Goal: Information Seeking & Learning: Learn about a topic

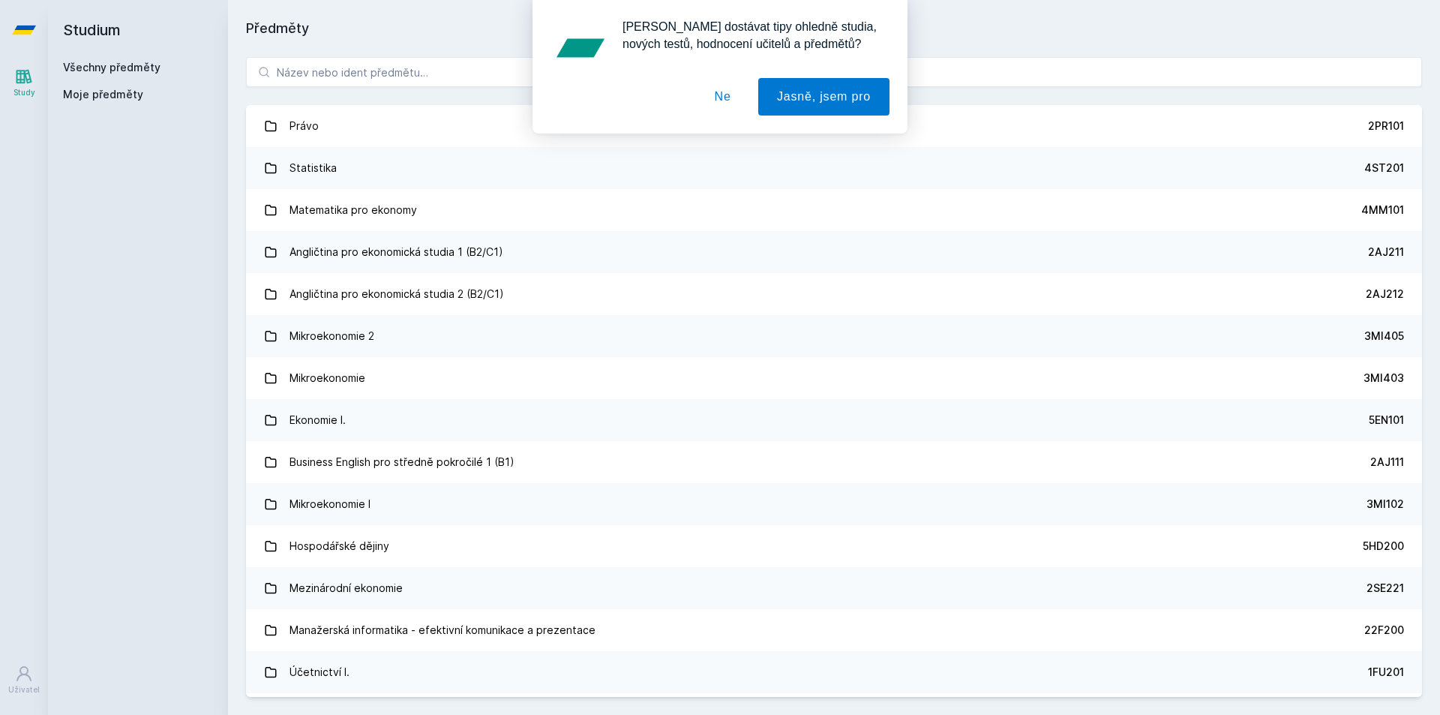
click at [341, 73] on div "[PERSON_NAME] dostávat tipy ohledně studia, nových testů, hodnocení učitelů a p…" at bounding box center [720, 66] width 1440 height 133
click at [718, 101] on button "Ne" at bounding box center [723, 96] width 54 height 37
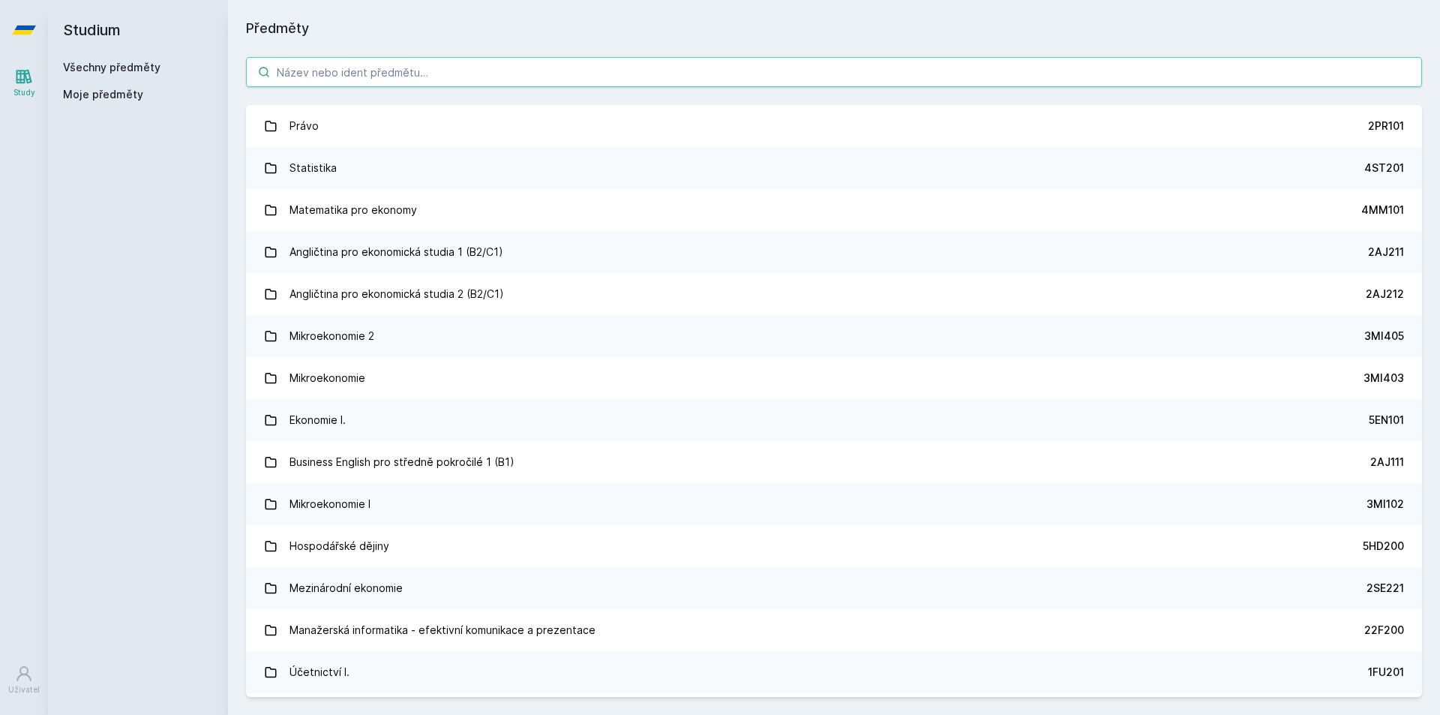
click at [556, 73] on input "search" at bounding box center [834, 72] width 1176 height 30
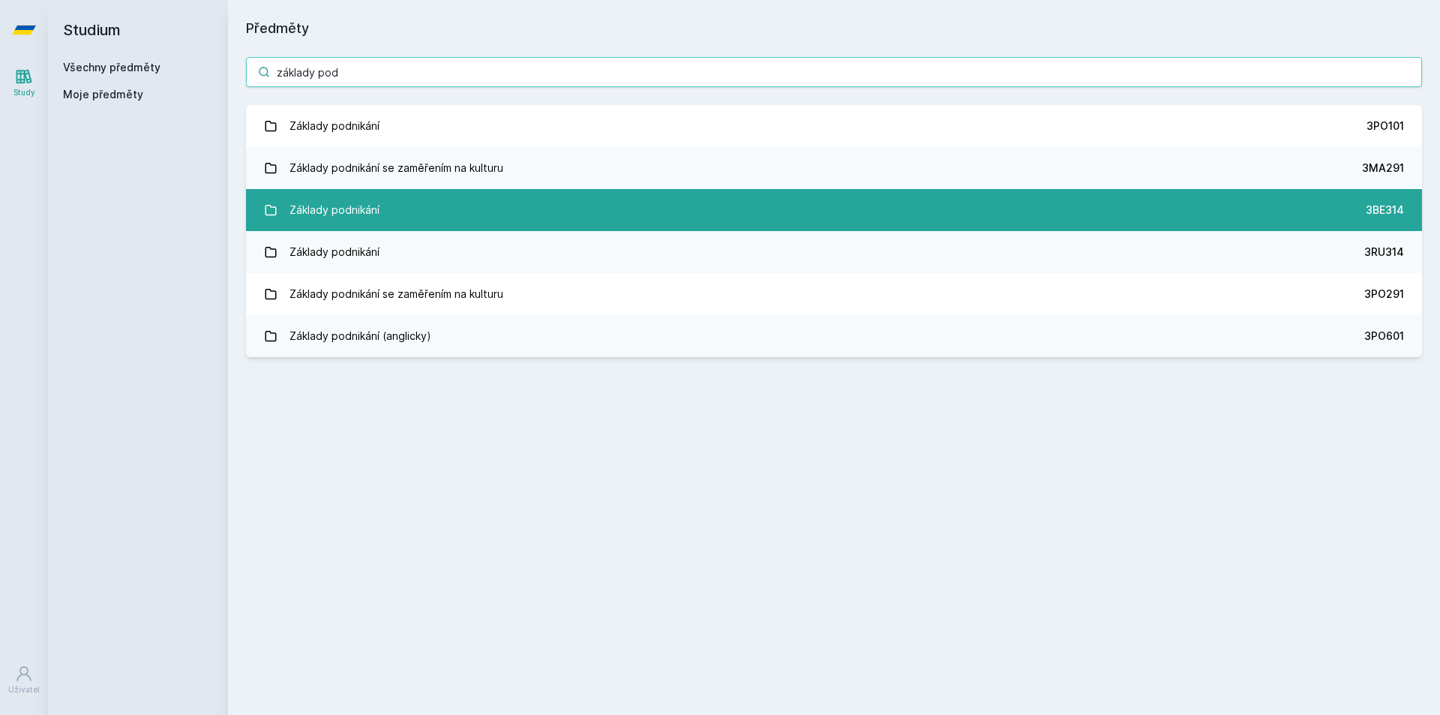
type input "základy pod"
click at [478, 210] on link "Základy podnikání 3BE314" at bounding box center [834, 210] width 1176 height 42
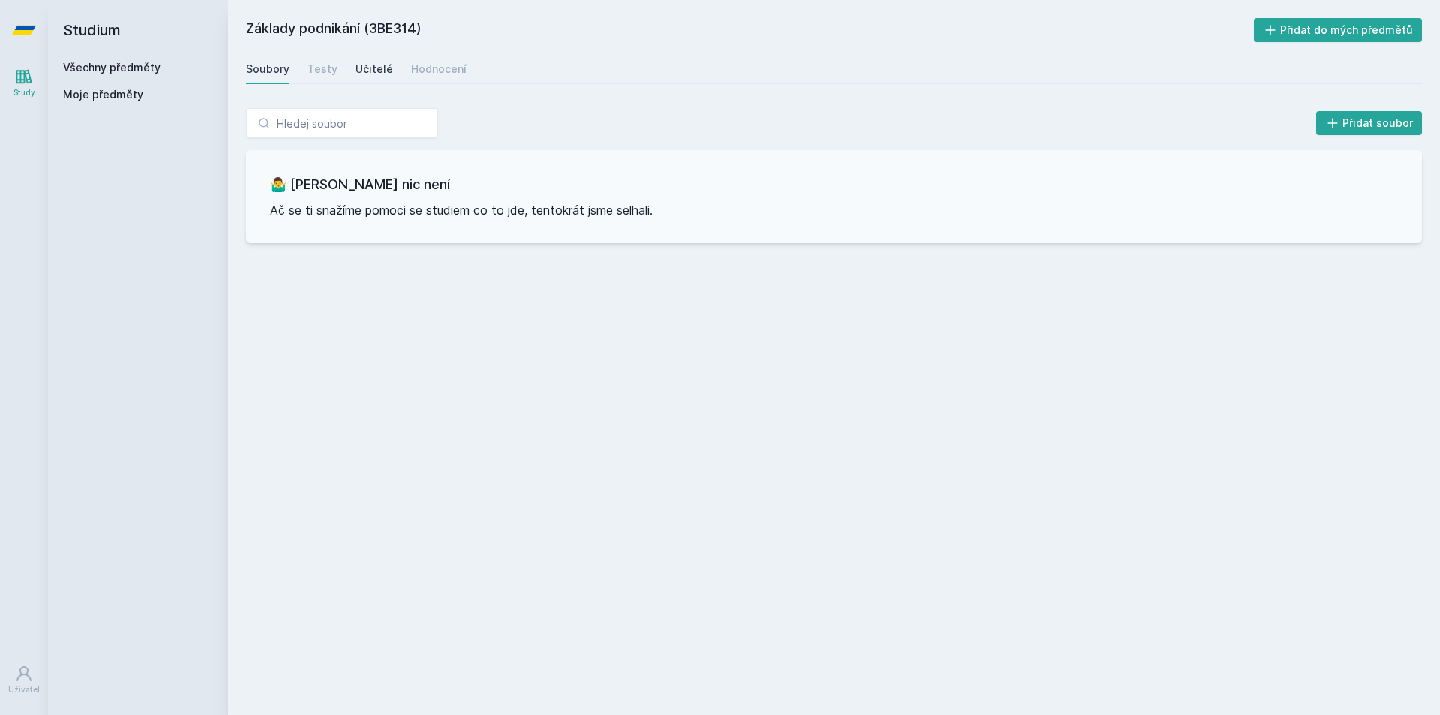
click at [355, 69] on div "Učitelé" at bounding box center [373, 68] width 37 height 15
click at [419, 69] on div "Hodnocení" at bounding box center [438, 68] width 55 height 15
click at [313, 70] on div "Testy" at bounding box center [322, 68] width 30 height 15
click at [281, 70] on div "Soubory" at bounding box center [267, 68] width 43 height 15
click at [107, 71] on link "Všechny předměty" at bounding box center [111, 67] width 97 height 13
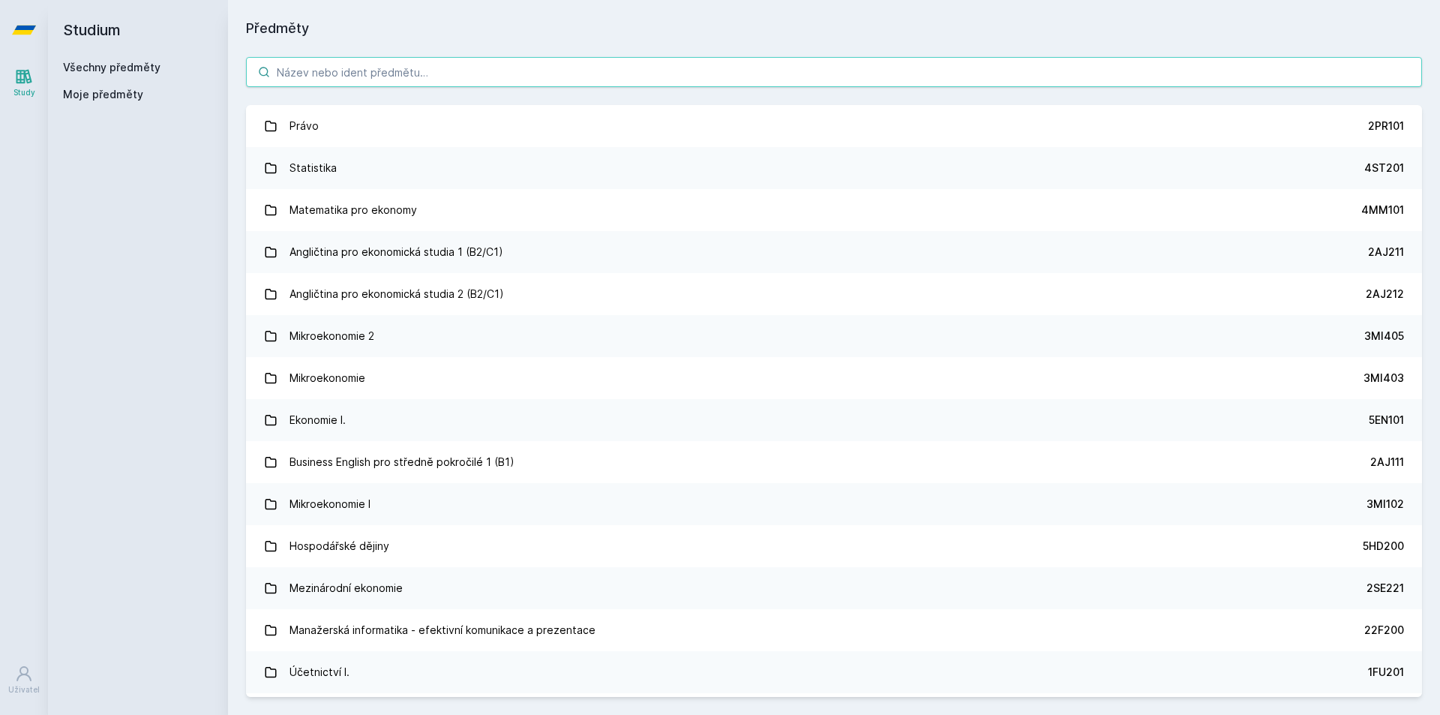
click at [315, 79] on input "search" at bounding box center [834, 72] width 1176 height 30
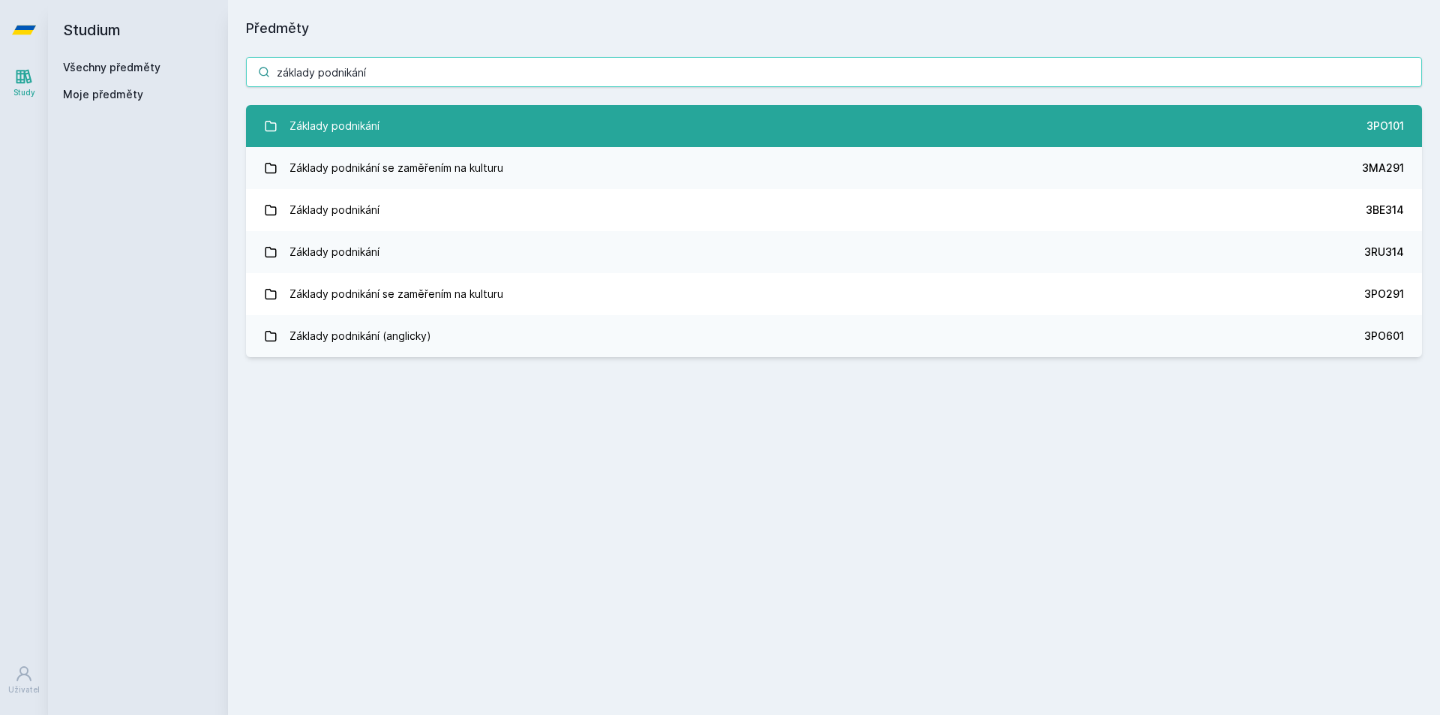
type input "základy podnikání"
click at [363, 128] on div "Základy podnikání" at bounding box center [334, 126] width 90 height 30
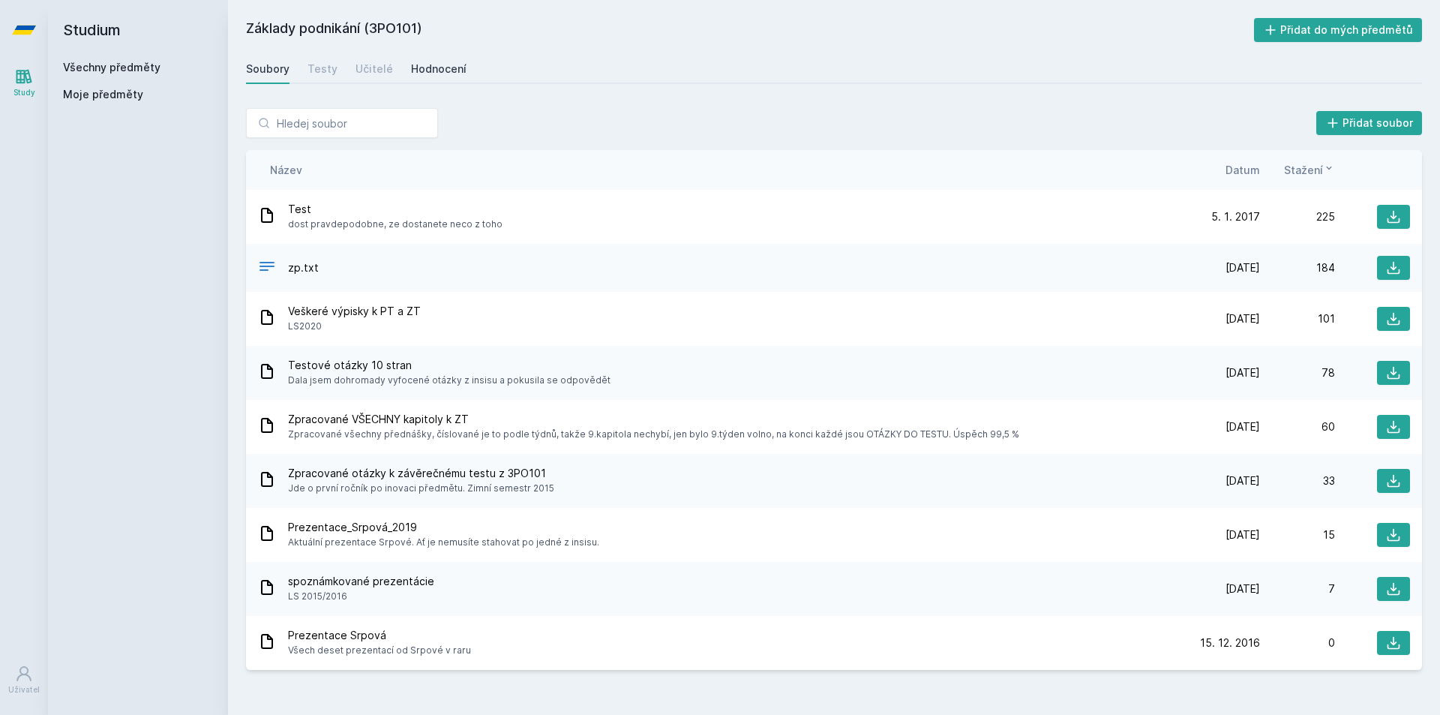
click at [437, 61] on div "Hodnocení" at bounding box center [438, 68] width 55 height 15
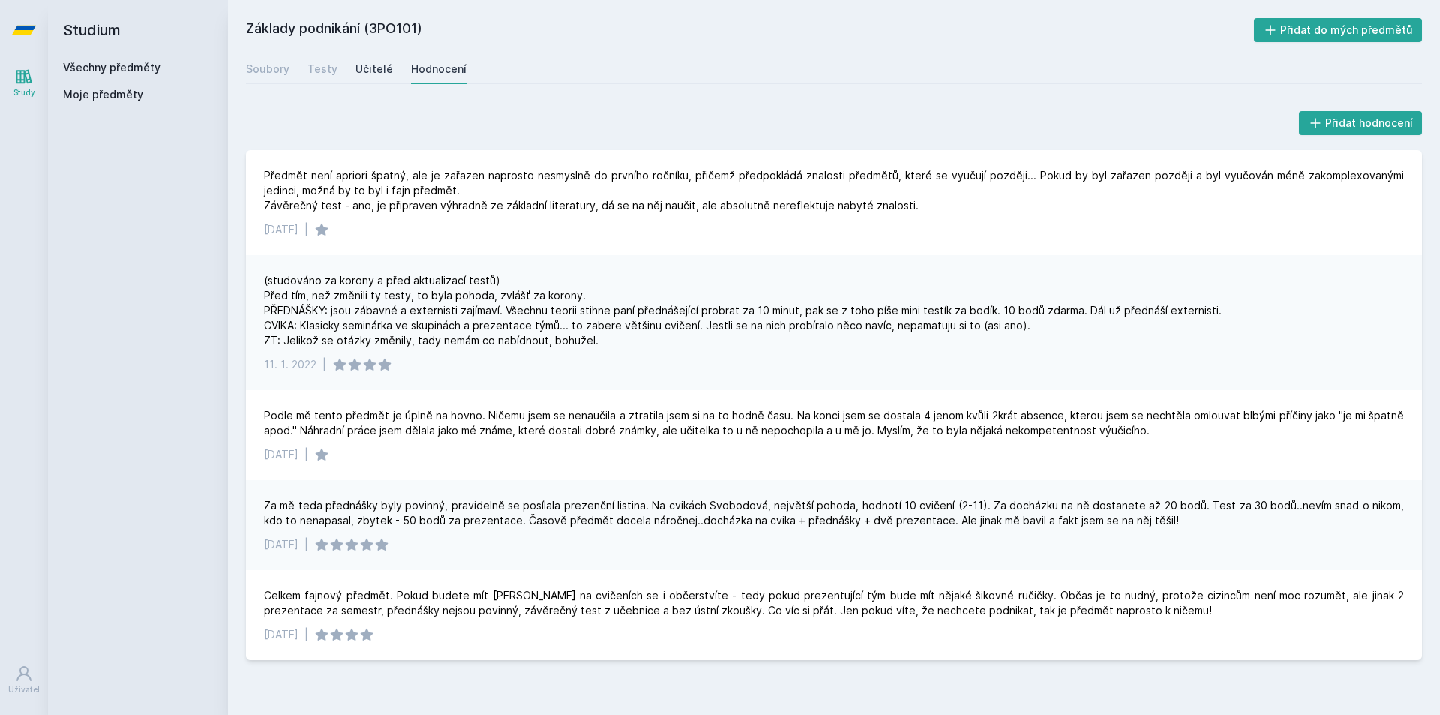
click at [368, 63] on div "Učitelé" at bounding box center [373, 68] width 37 height 15
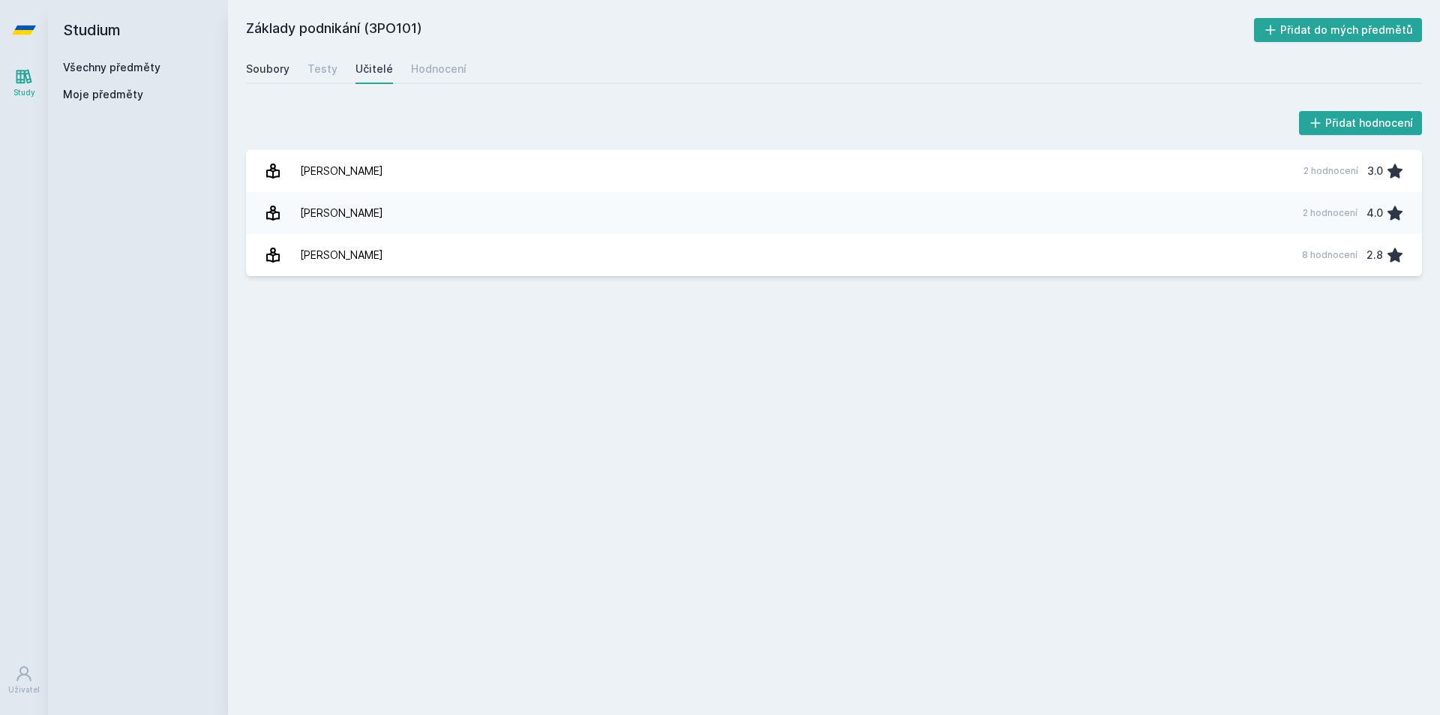
click at [266, 69] on div "Soubory" at bounding box center [267, 68] width 43 height 15
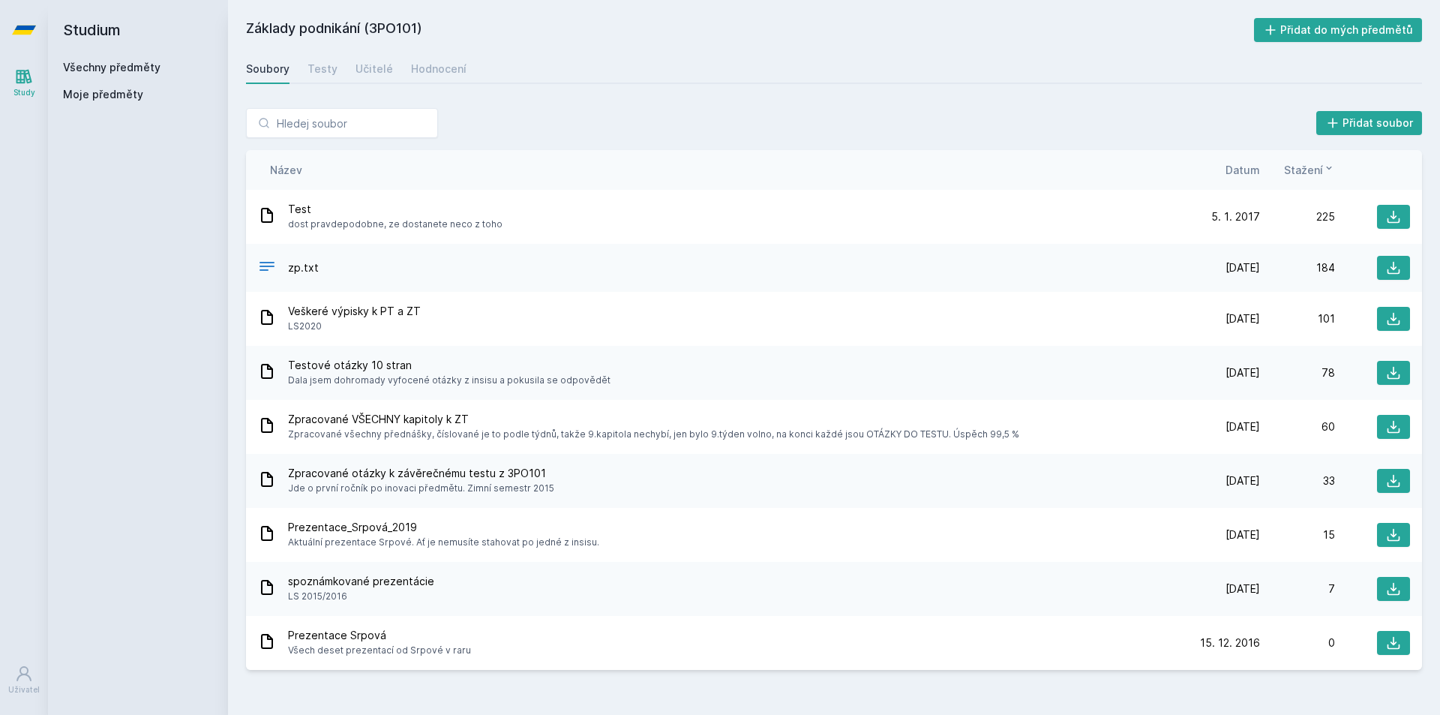
click at [123, 68] on link "Všechny předměty" at bounding box center [111, 67] width 97 height 13
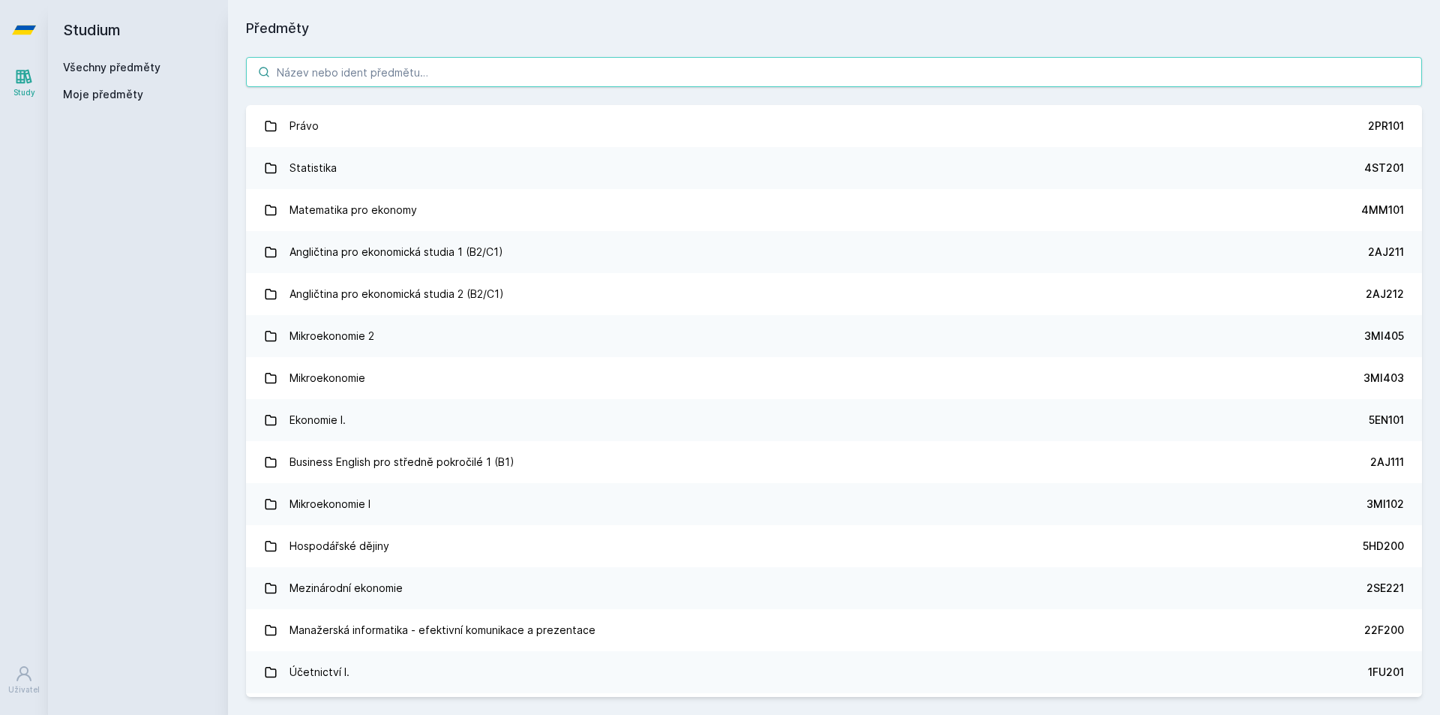
click at [372, 79] on input "search" at bounding box center [834, 72] width 1176 height 30
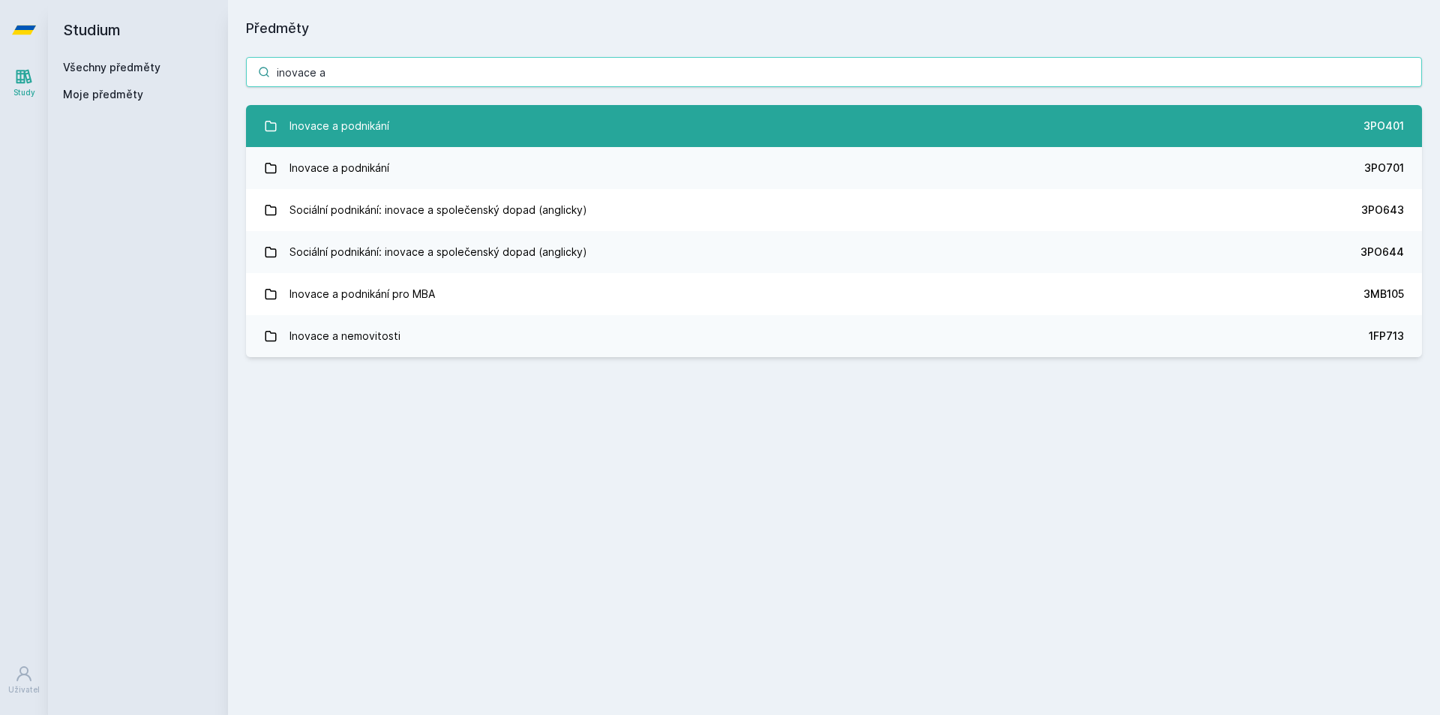
type input "inovace a"
click at [385, 138] on div "Inovace a podnikání" at bounding box center [339, 126] width 100 height 30
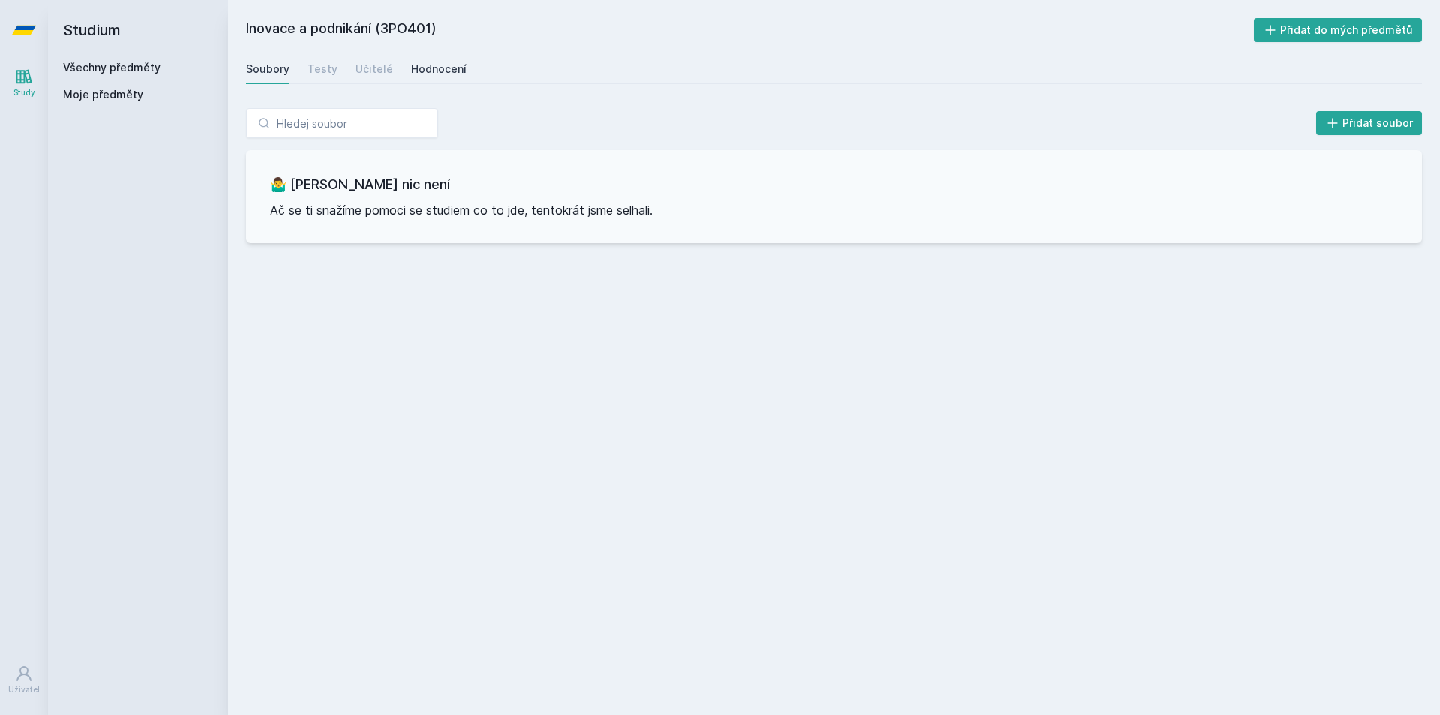
click at [436, 73] on div "Hodnocení" at bounding box center [438, 68] width 55 height 15
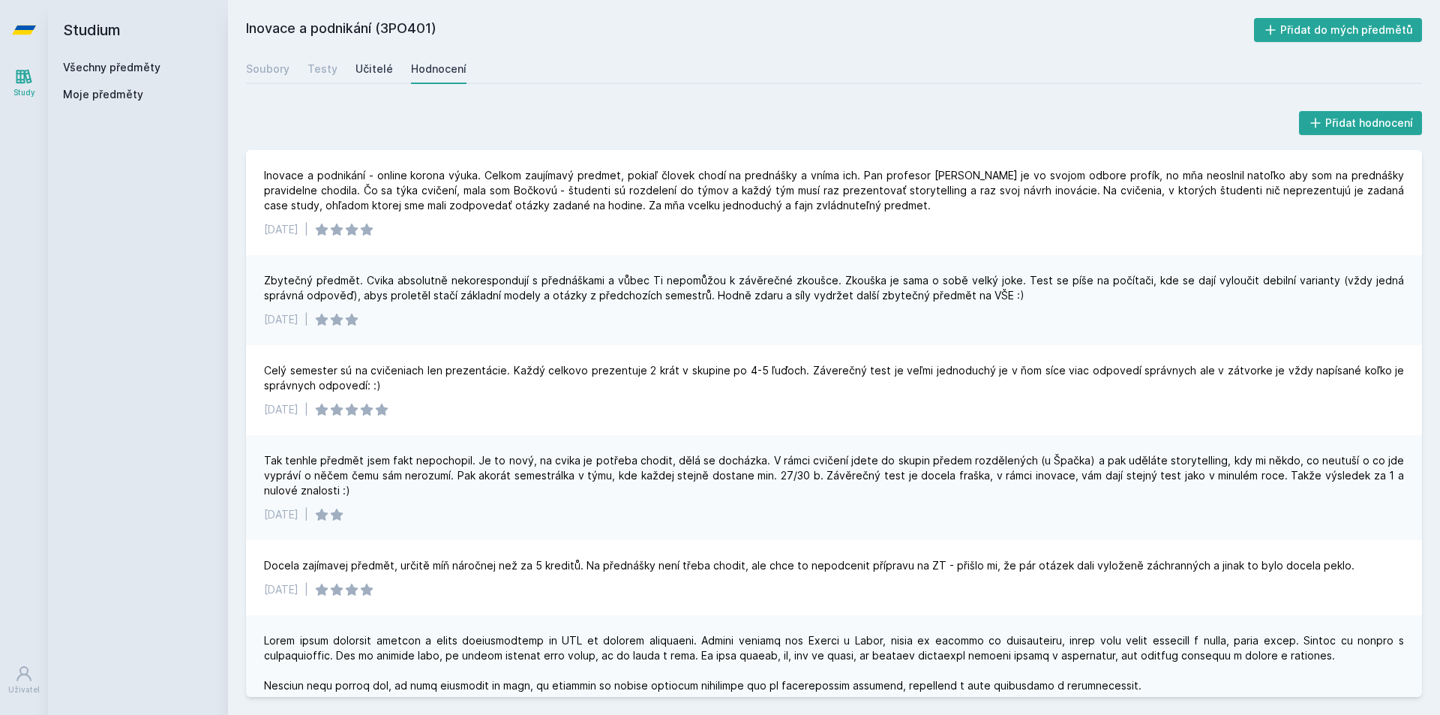
click at [356, 70] on div "Učitelé" at bounding box center [373, 68] width 37 height 15
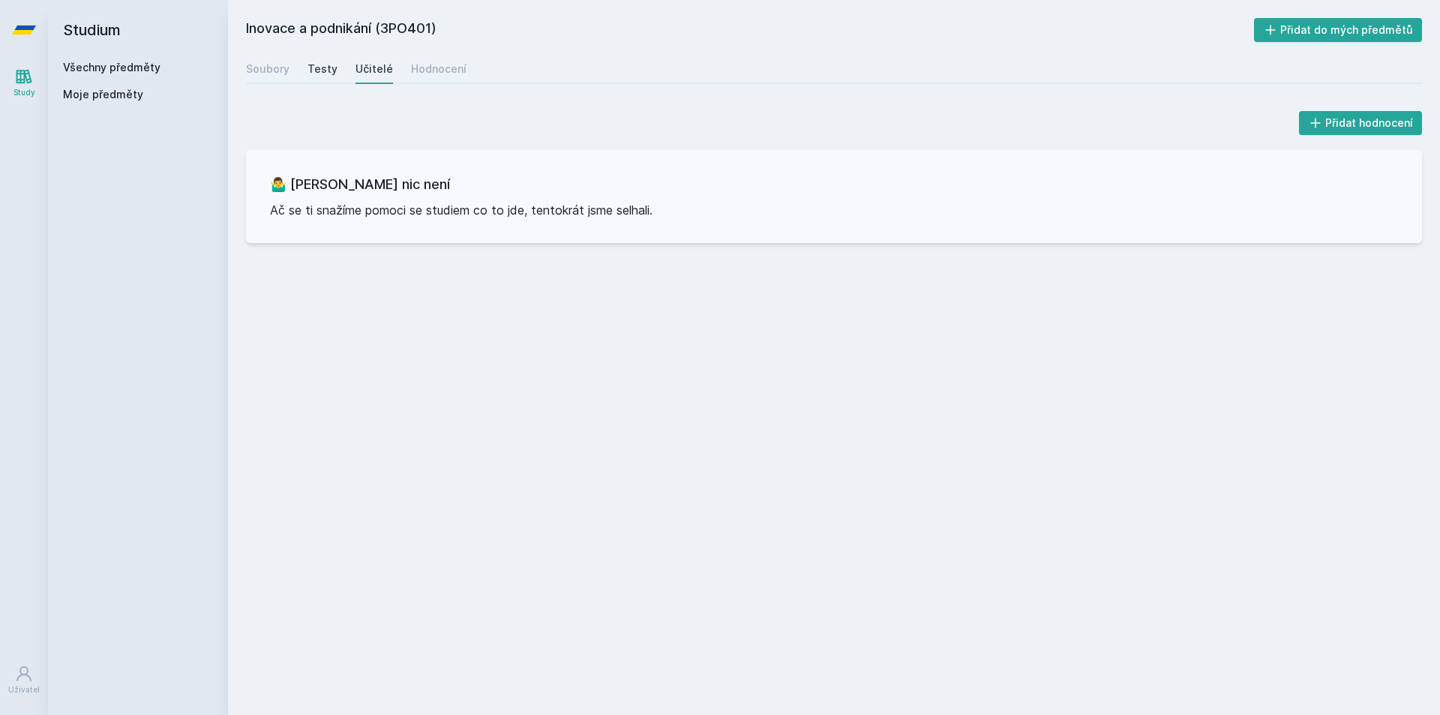
click at [328, 67] on div "Testy" at bounding box center [322, 68] width 30 height 15
click at [389, 63] on div "Soubory Testy Učitelé Hodnocení" at bounding box center [834, 69] width 1176 height 30
click at [376, 64] on div "Učitelé" at bounding box center [373, 68] width 37 height 15
click at [417, 65] on div "Hodnocení" at bounding box center [438, 68] width 55 height 15
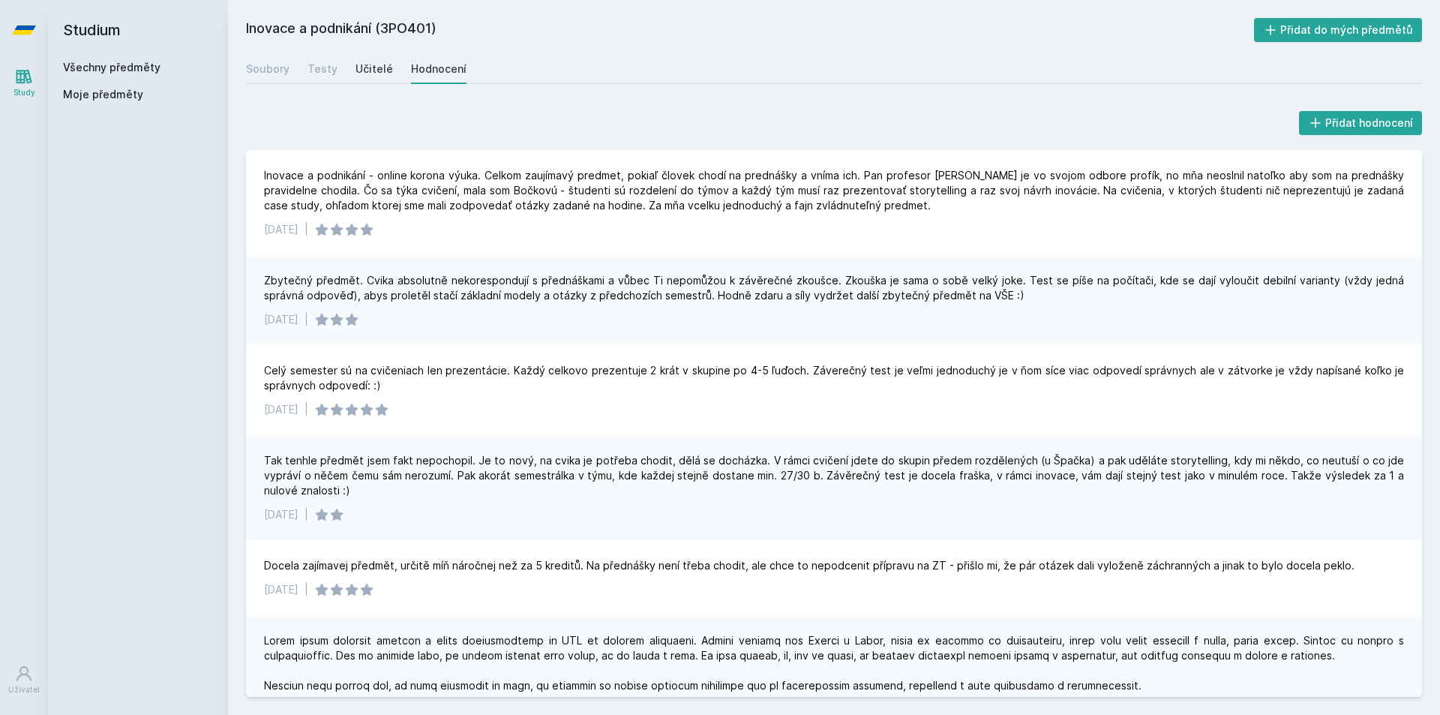
click at [382, 81] on link "Učitelé" at bounding box center [373, 69] width 37 height 30
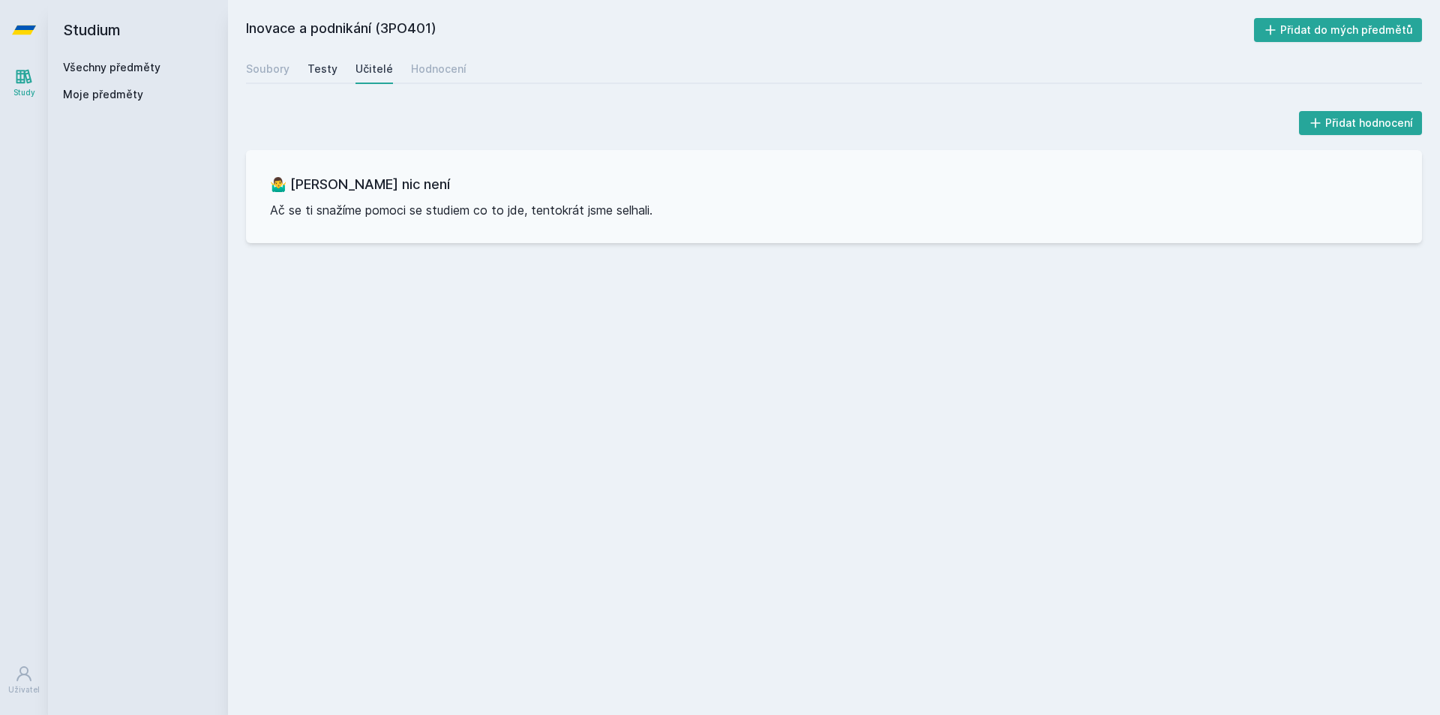
click at [314, 70] on div "Testy" at bounding box center [322, 68] width 30 height 15
click at [276, 70] on div "Soubory" at bounding box center [267, 68] width 43 height 15
